Goal: Communication & Community: Answer question/provide support

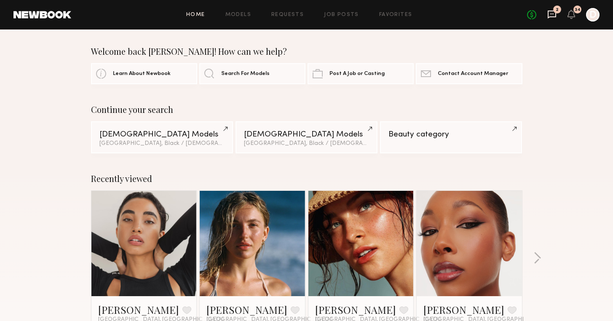
click at [551, 16] on icon at bounding box center [551, 15] width 8 height 8
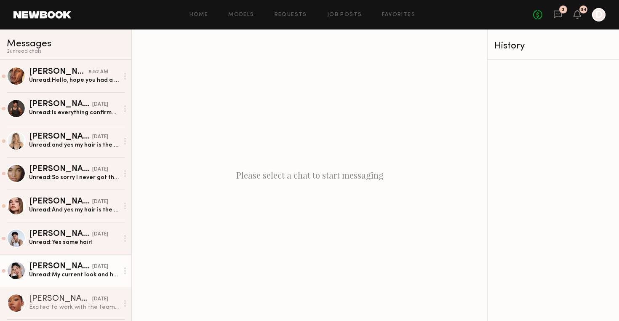
click at [75, 281] on link "Anisa N. 08/29/2025 Unread: My current look and hair from my digitals this week!" at bounding box center [65, 270] width 131 height 32
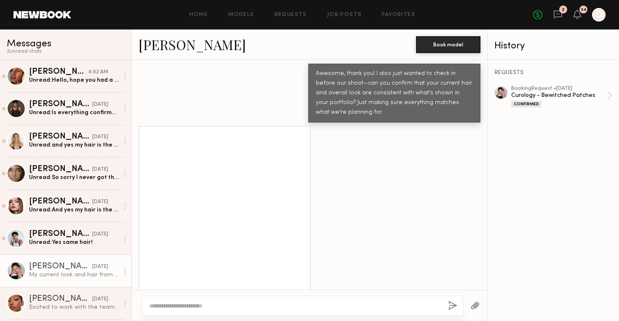
scroll to position [715, 0]
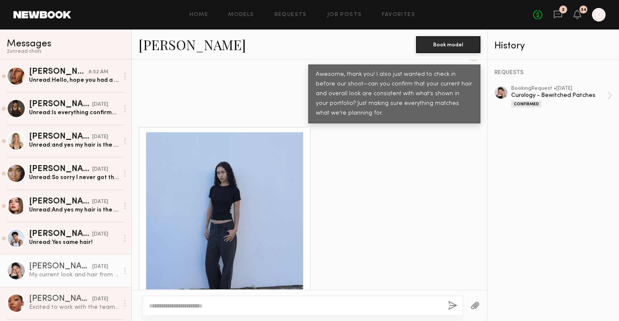
click at [251, 306] on textarea at bounding box center [295, 305] width 292 height 8
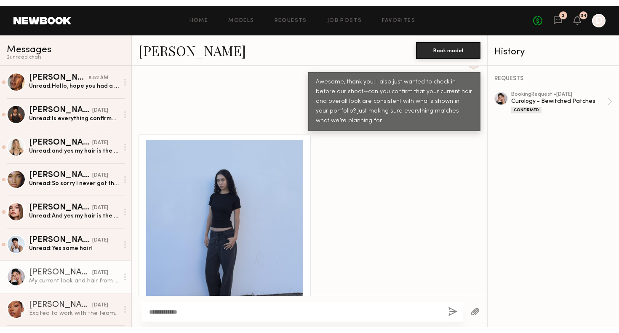
scroll to position [703, 0]
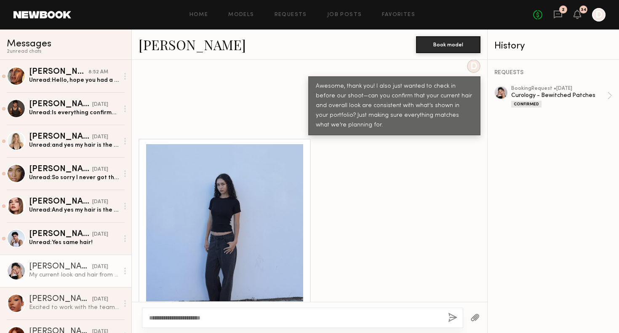
type textarea "**********"
click at [455, 318] on button "button" at bounding box center [452, 317] width 9 height 11
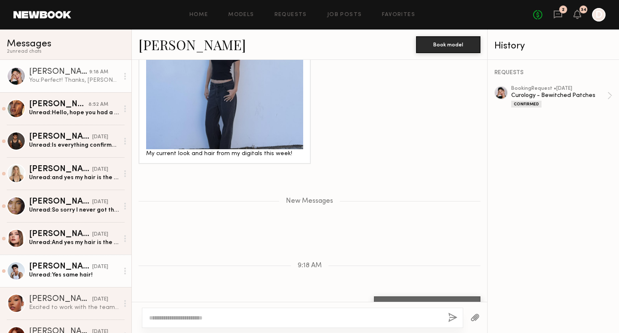
click at [85, 275] on div "Unread: Yes same hair!" at bounding box center [74, 275] width 90 height 8
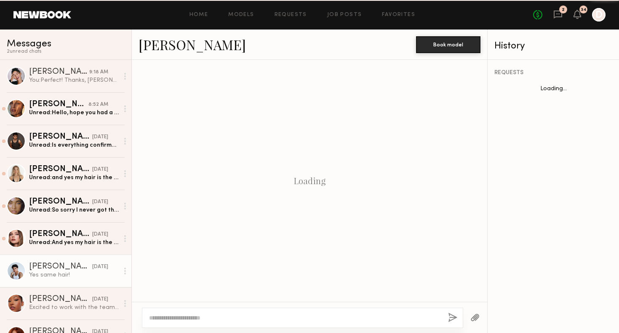
scroll to position [586, 0]
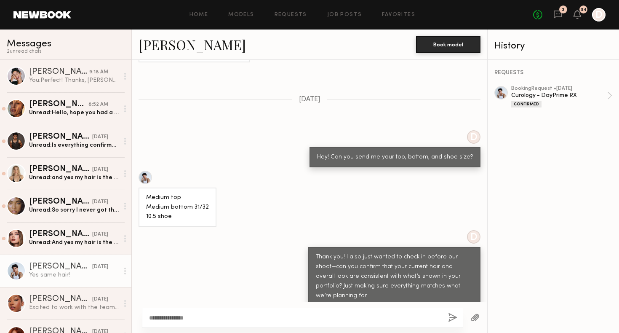
type textarea "**********"
click at [448, 317] on button "button" at bounding box center [452, 317] width 9 height 11
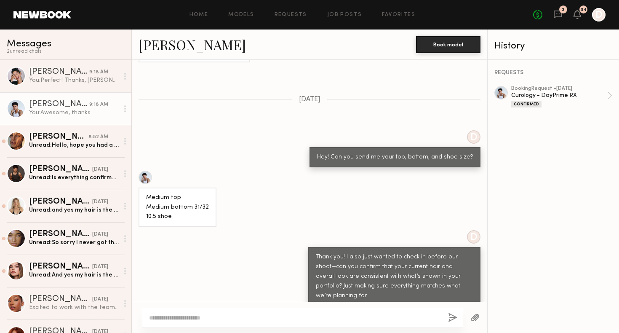
scroll to position [755, 0]
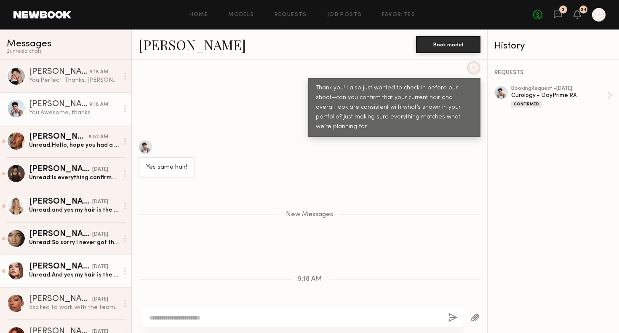
click at [70, 270] on div "[PERSON_NAME]" at bounding box center [60, 266] width 63 height 8
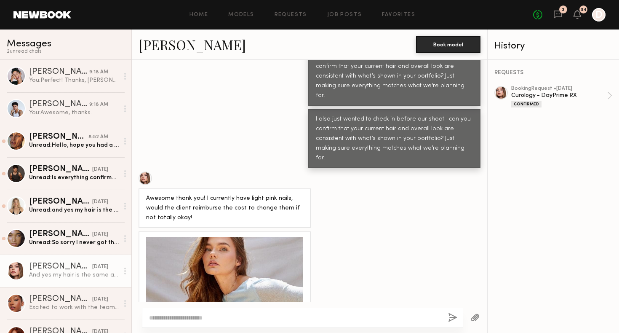
scroll to position [635, 0]
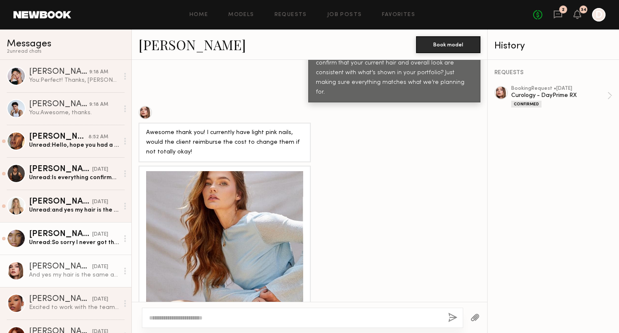
click at [51, 244] on div "Unread: So sorry I never got this message notification! My bangs have grown out…" at bounding box center [74, 242] width 90 height 8
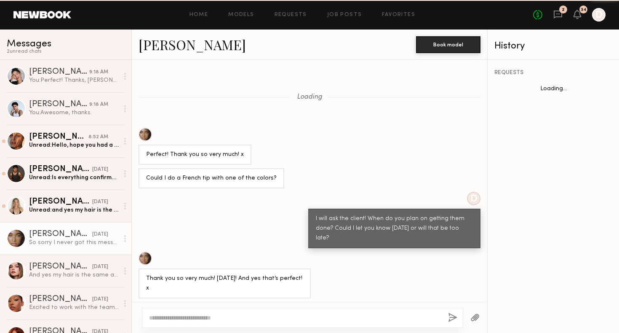
scroll to position [509, 0]
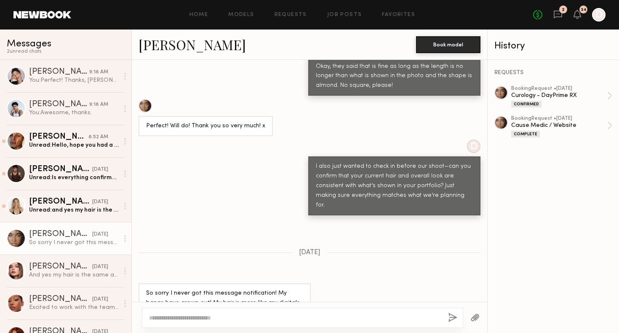
click at [163, 47] on link "[PERSON_NAME]" at bounding box center [192, 44] width 107 height 18
click at [218, 313] on textarea at bounding box center [295, 317] width 292 height 8
type textarea "**********"
click at [453, 315] on button "button" at bounding box center [452, 317] width 9 height 11
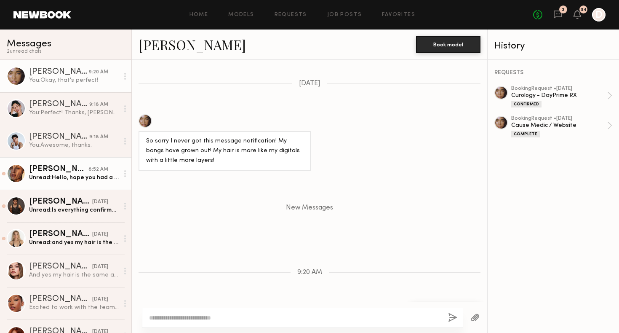
click at [85, 176] on div "Unread: Hello, hope you had a great weekend! Just wanted to check if there were…" at bounding box center [74, 177] width 90 height 8
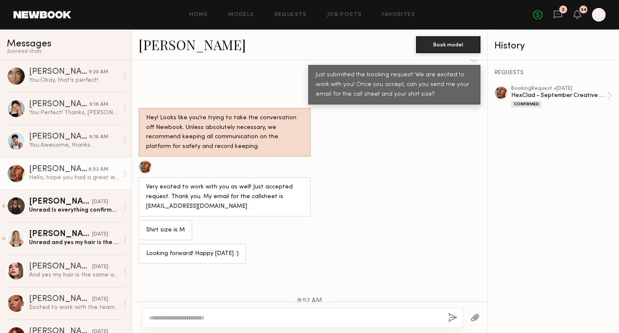
scroll to position [508, 0]
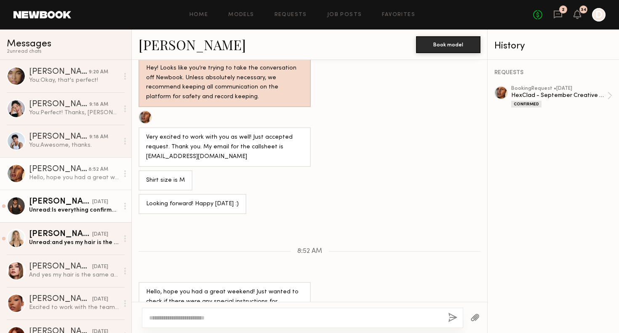
click at [86, 211] on div "Unread: Is everything confirmed for this Thursday? Kindly, Pietro" at bounding box center [74, 210] width 90 height 8
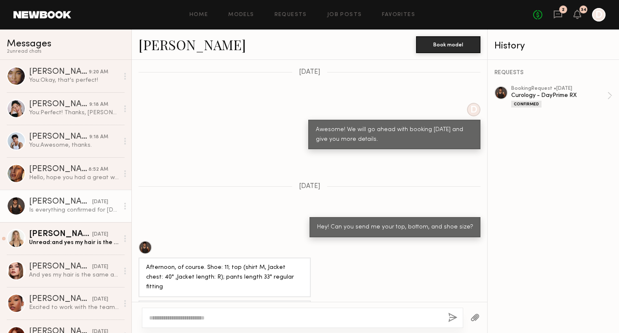
scroll to position [791, 0]
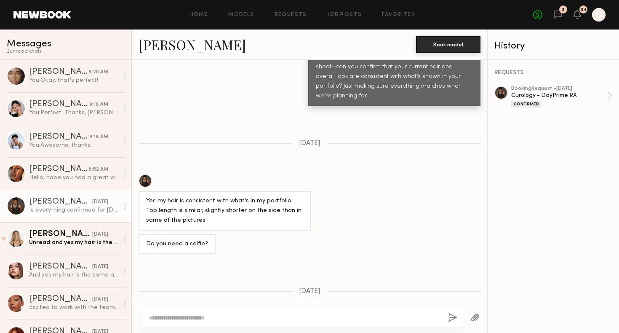
click at [303, 320] on textarea at bounding box center [295, 317] width 292 height 8
type textarea "**********"
click at [455, 315] on button "button" at bounding box center [452, 317] width 9 height 11
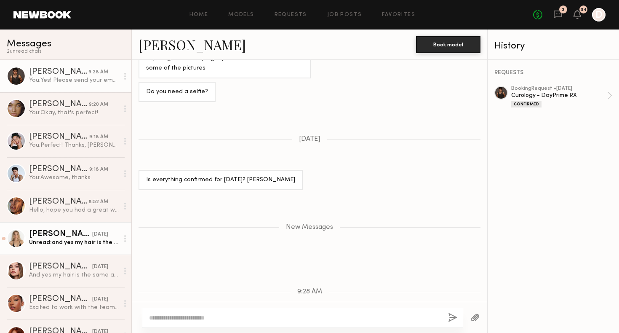
scroll to position [994, 0]
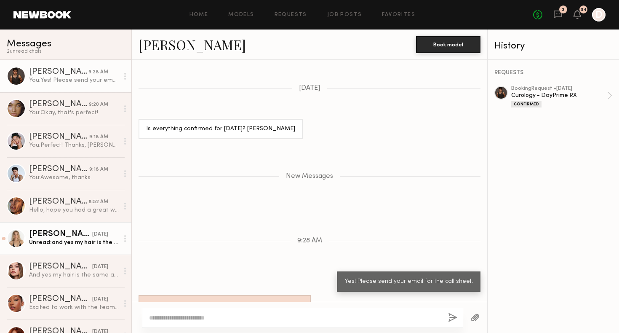
click at [43, 237] on div "[PERSON_NAME]" at bounding box center [60, 234] width 63 height 8
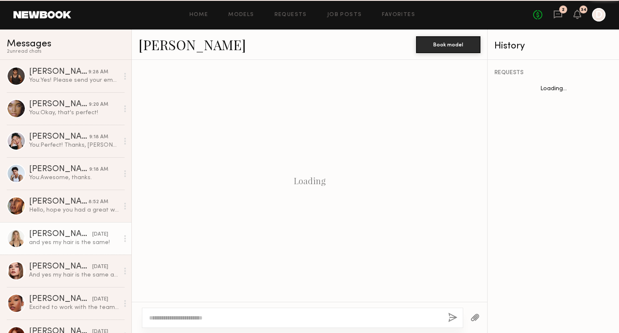
scroll to position [568, 0]
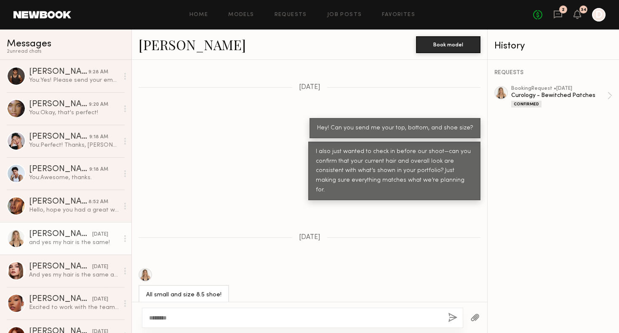
type textarea "********"
click at [454, 315] on button "button" at bounding box center [452, 317] width 9 height 11
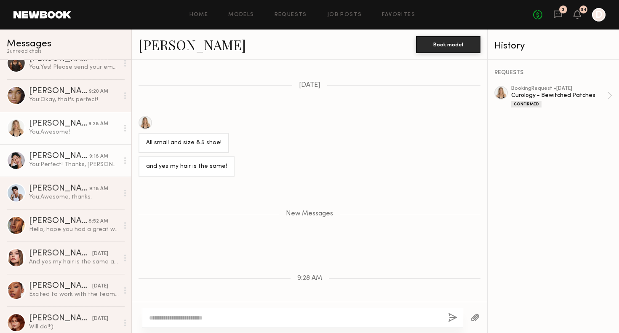
scroll to position [0, 0]
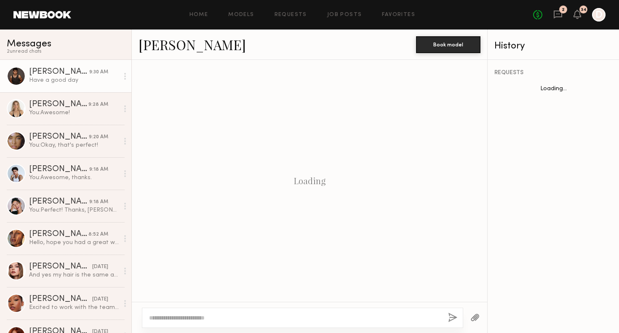
scroll to position [554, 0]
